Goal: Task Accomplishment & Management: Manage account settings

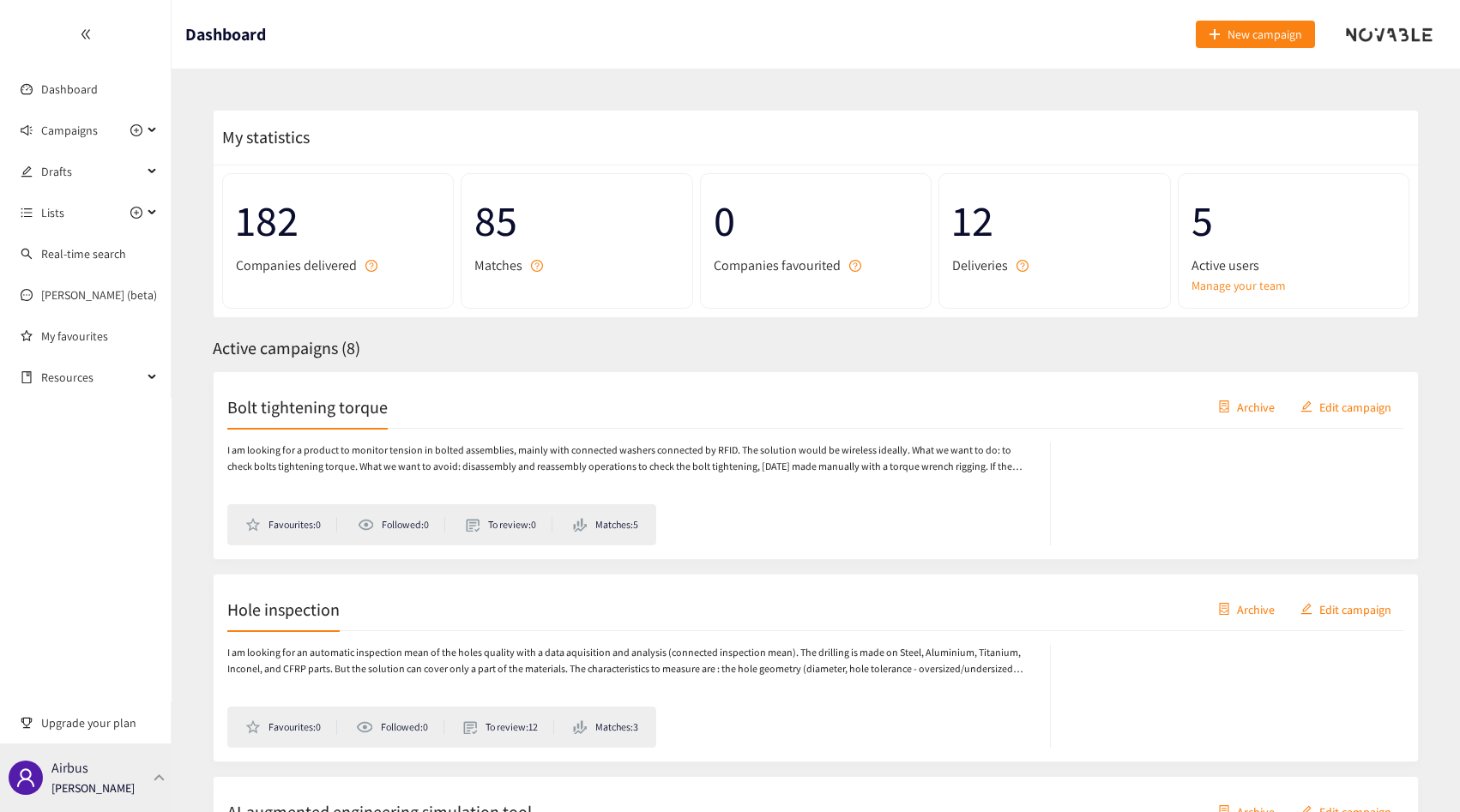
click at [118, 778] on div "Airbus [PERSON_NAME]" at bounding box center [93, 778] width 83 height 26
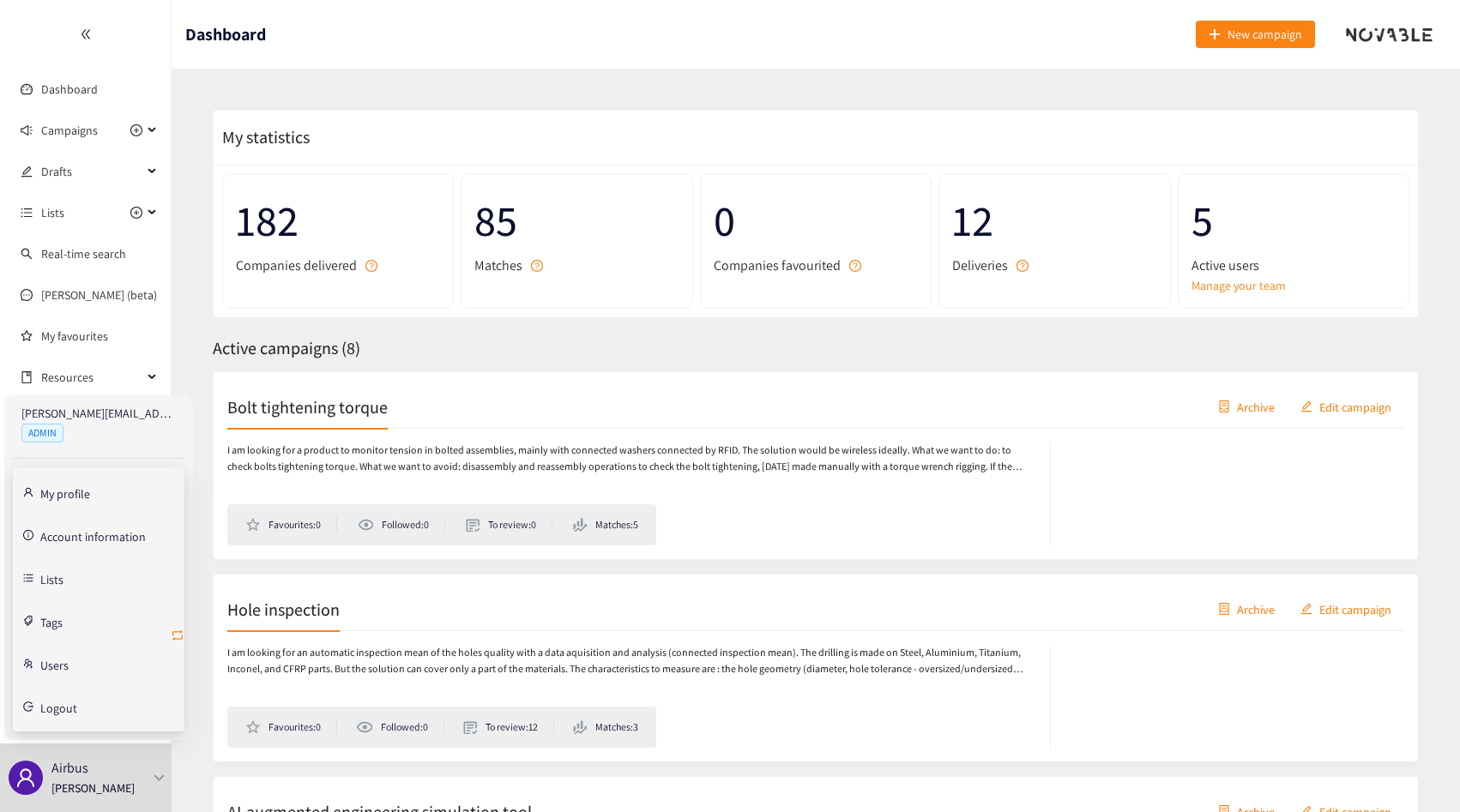
click at [180, 634] on icon "retweet" at bounding box center [178, 636] width 14 height 14
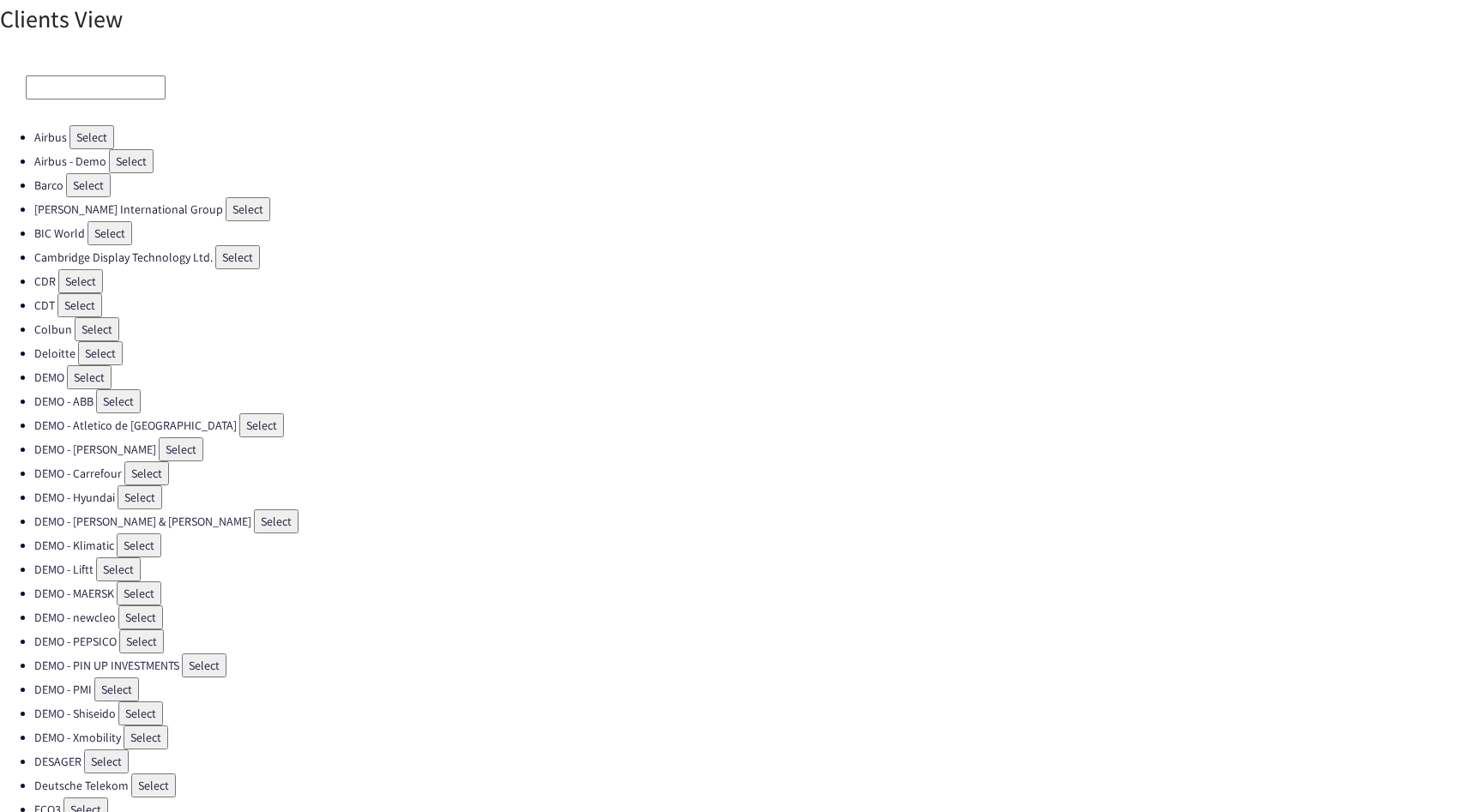
click at [83, 82] on input at bounding box center [96, 88] width 140 height 24
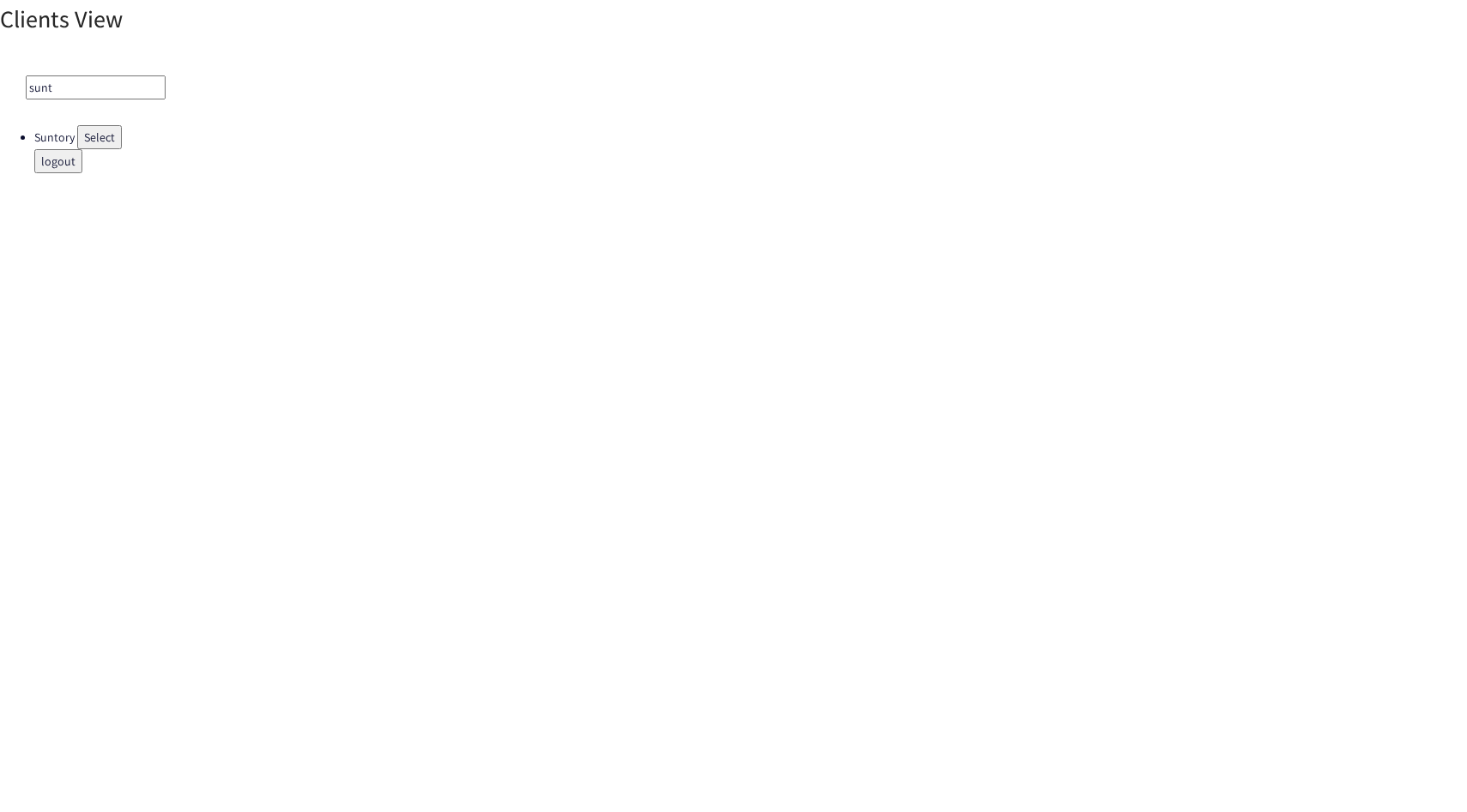
type input "sunt"
click at [103, 130] on button "Select" at bounding box center [99, 137] width 44 height 24
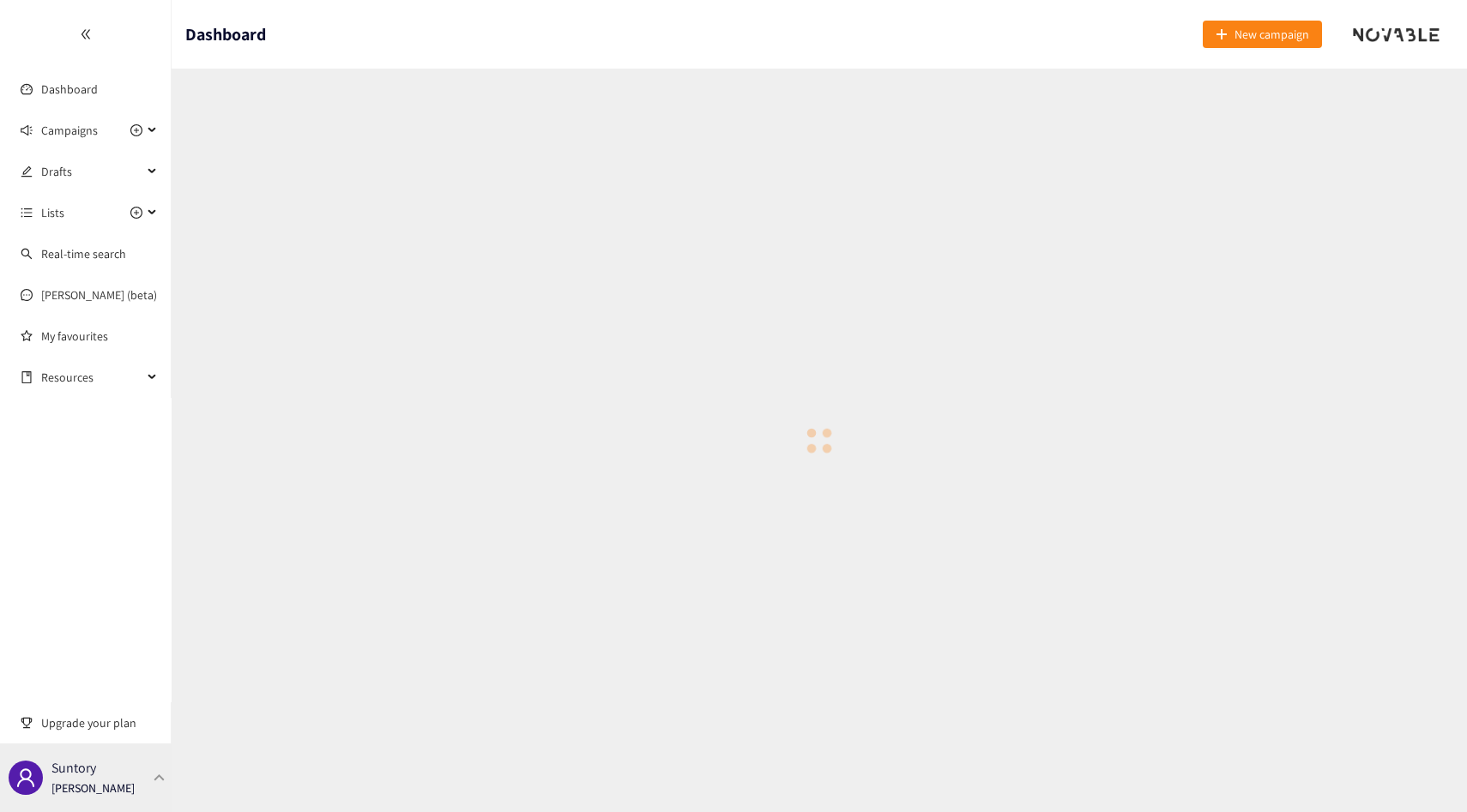
click at [109, 784] on p "[PERSON_NAME]" at bounding box center [93, 789] width 83 height 19
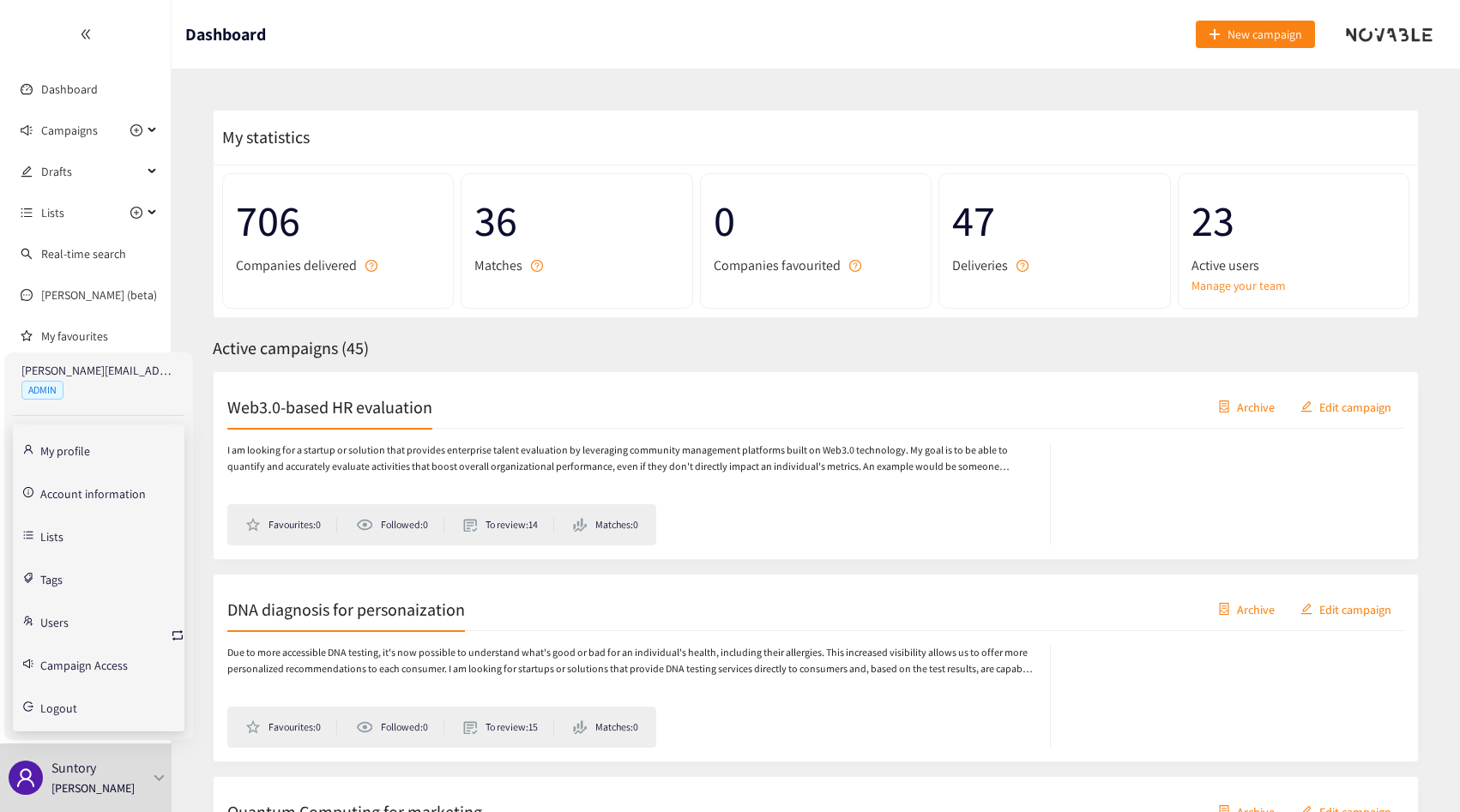
click at [57, 496] on link "Account information" at bounding box center [92, 492] width 105 height 16
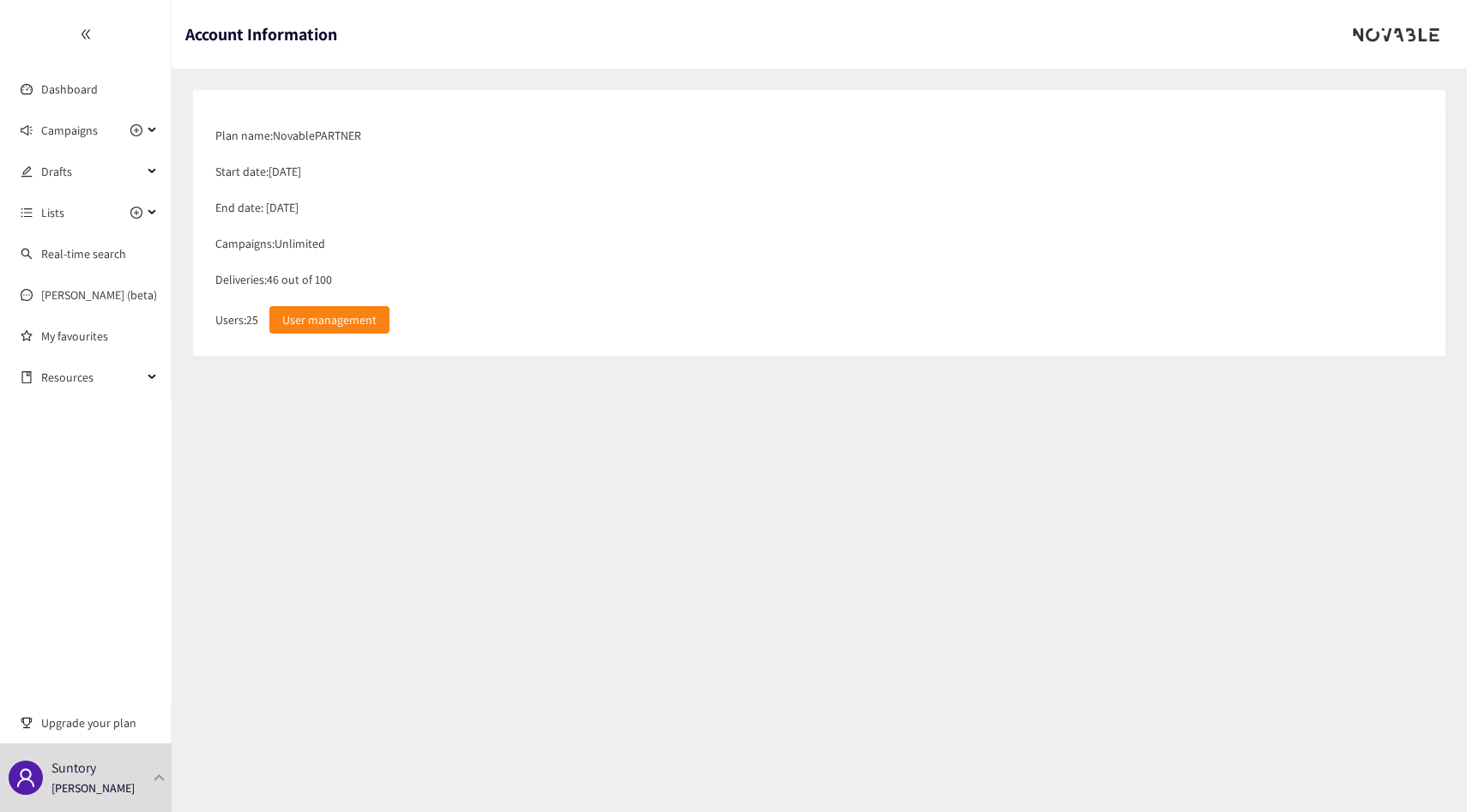
click at [283, 277] on div "Deliveries: 46 out of 100" at bounding box center [819, 279] width 1225 height 36
click at [299, 277] on div "Deliveries: 46 out of 100" at bounding box center [819, 279] width 1225 height 36
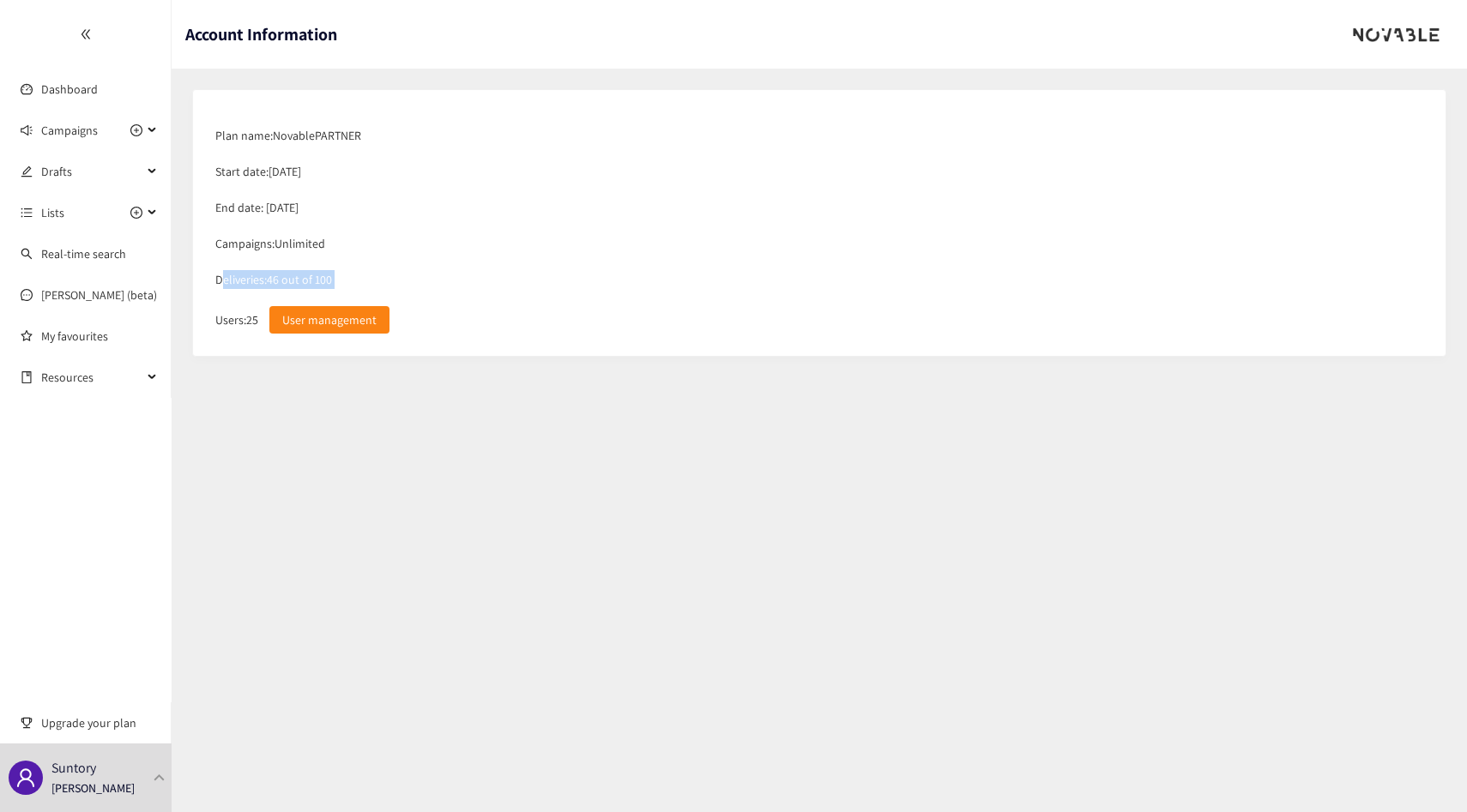
click at [299, 277] on div "Deliveries: 46 out of 100" at bounding box center [819, 279] width 1225 height 36
click at [316, 277] on div "Deliveries: 46 out of 100" at bounding box center [819, 279] width 1225 height 36
click at [333, 277] on div "Deliveries: 46 out of 100" at bounding box center [819, 279] width 1225 height 36
